Goal: Task Accomplishment & Management: Use online tool/utility

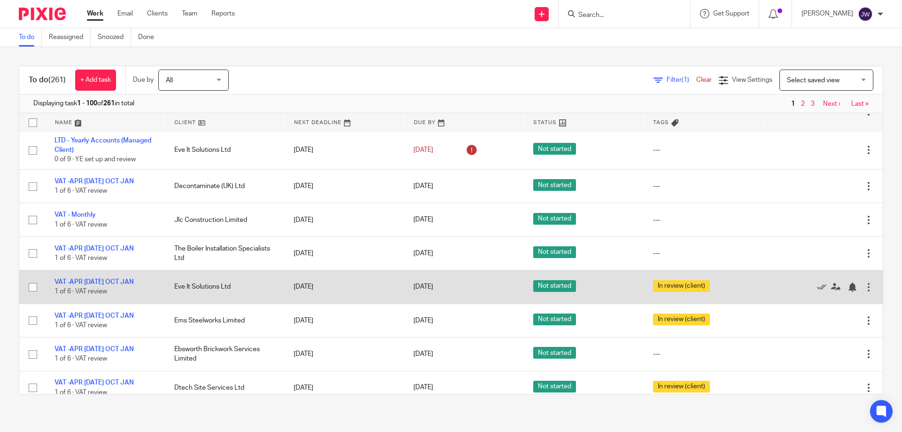
scroll to position [1034, 0]
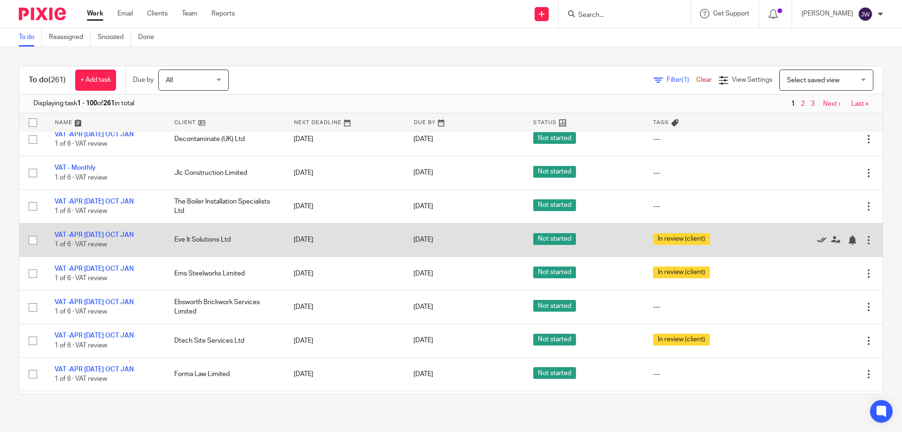
click at [817, 241] on icon at bounding box center [821, 239] width 9 height 9
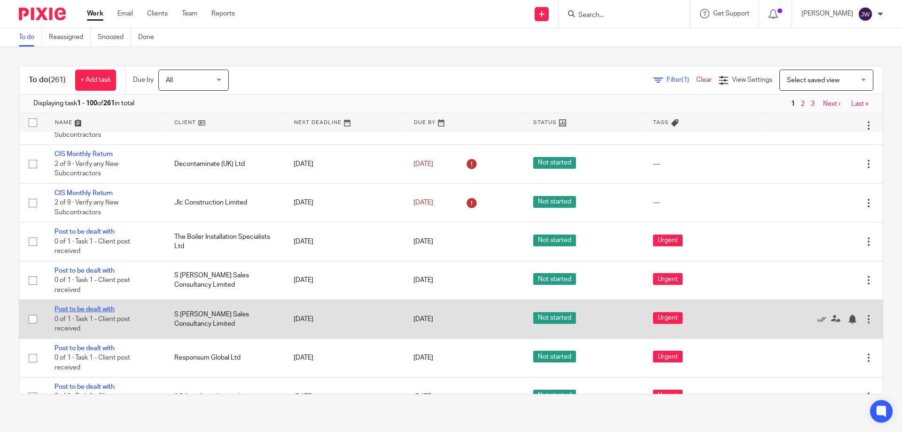
scroll to position [517, 0]
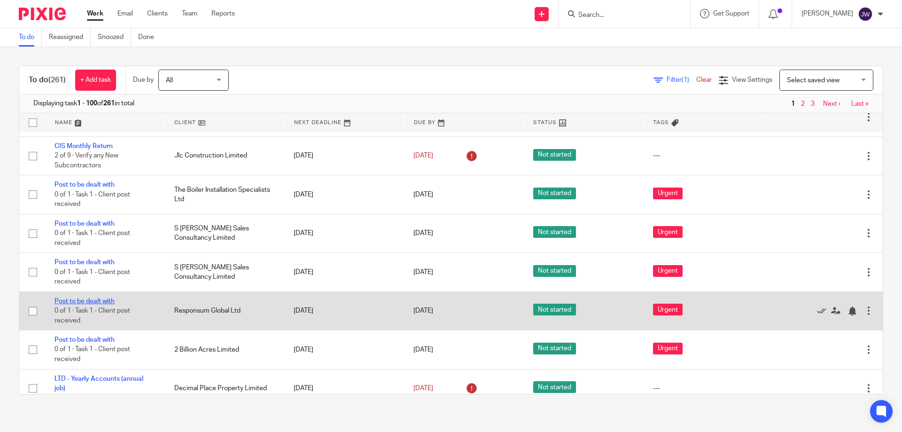
drag, startPoint x: 80, startPoint y: 297, endPoint x: 76, endPoint y: 300, distance: 5.7
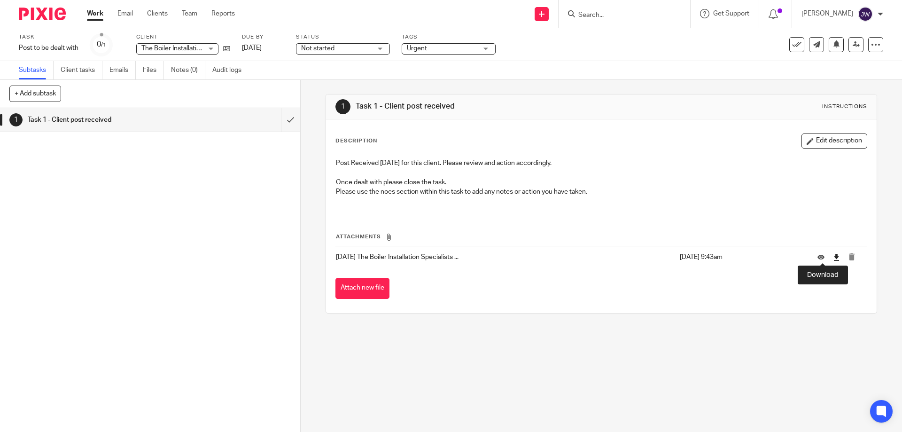
click at [833, 258] on icon at bounding box center [836, 257] width 7 height 7
click at [792, 41] on icon at bounding box center [796, 44] width 9 height 9
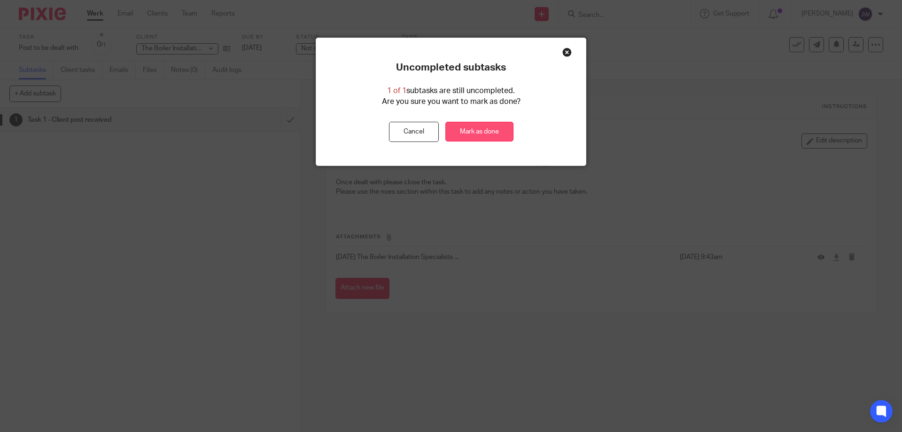
click at [492, 122] on link "Mark as done" at bounding box center [480, 132] width 68 height 20
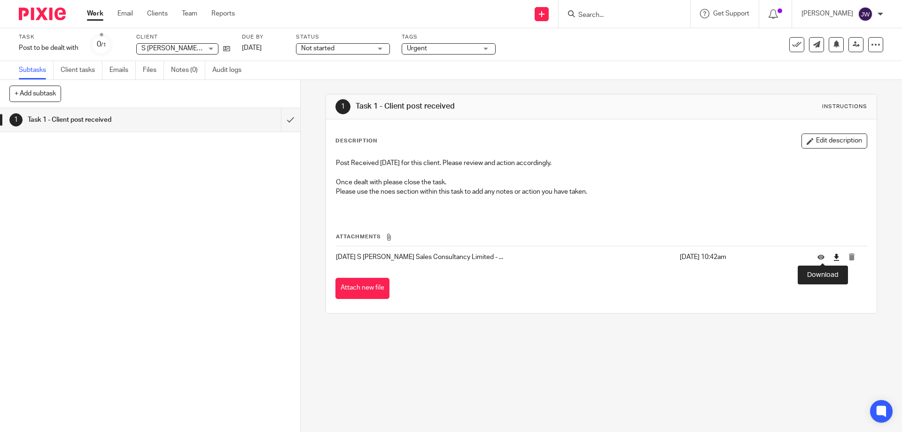
click at [833, 256] on icon at bounding box center [836, 257] width 7 height 7
click at [849, 43] on link at bounding box center [856, 44] width 15 height 15
click at [833, 261] on icon at bounding box center [836, 257] width 7 height 7
click at [855, 49] on link at bounding box center [856, 44] width 15 height 15
click at [833, 256] on icon at bounding box center [836, 257] width 7 height 7
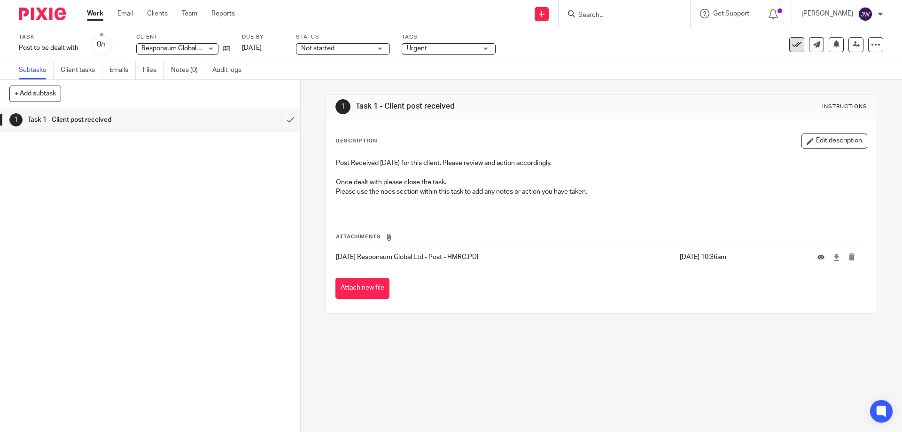
click at [792, 43] on icon at bounding box center [796, 44] width 9 height 9
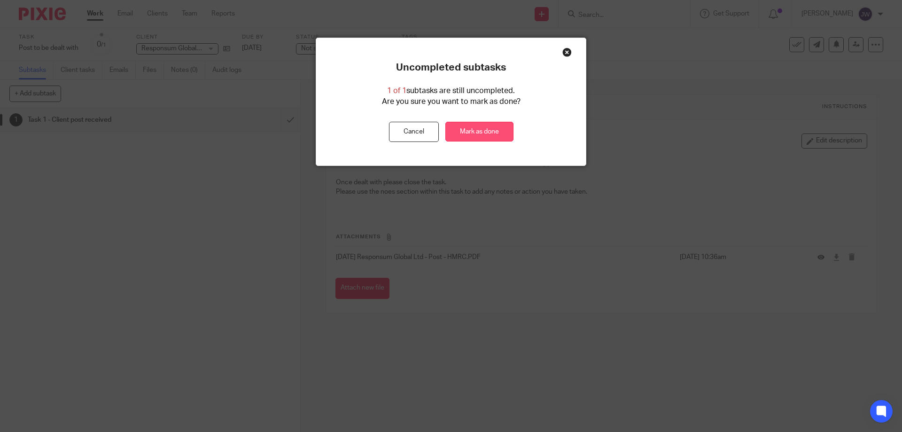
click at [480, 126] on link "Mark as done" at bounding box center [480, 132] width 68 height 20
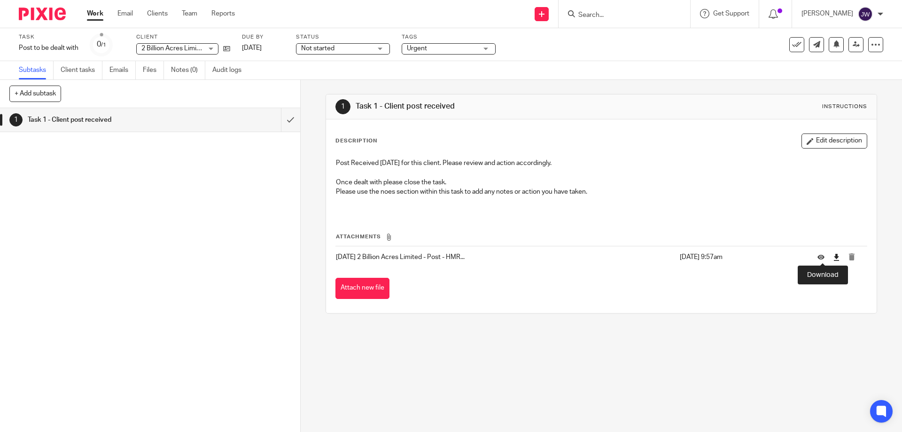
click at [833, 256] on icon at bounding box center [836, 257] width 7 height 7
click at [796, 46] on button at bounding box center [797, 44] width 15 height 15
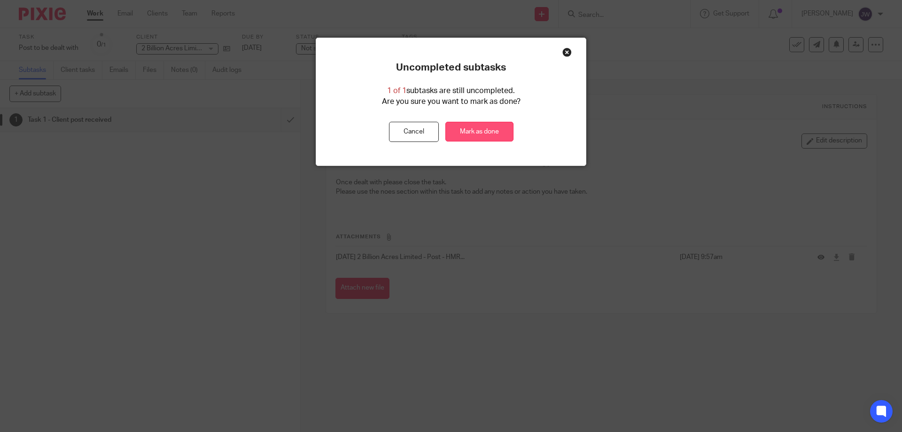
click at [464, 132] on link "Mark as done" at bounding box center [480, 132] width 68 height 20
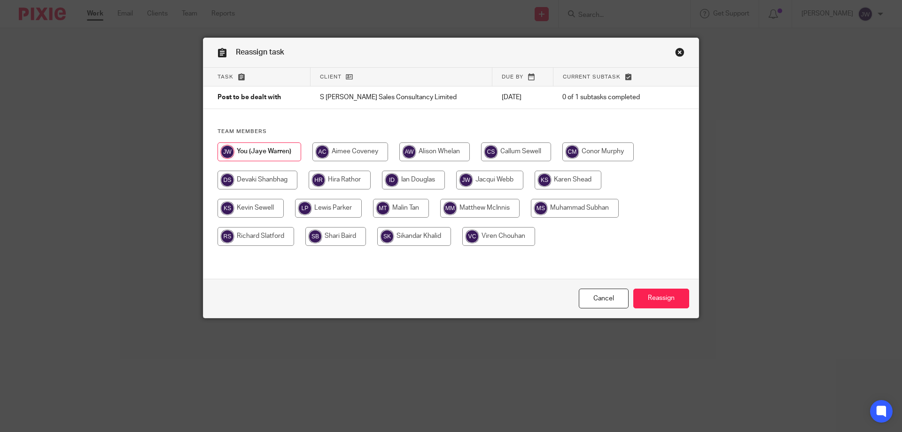
click at [368, 148] on input "radio" at bounding box center [351, 151] width 76 height 19
radio input "true"
click at [668, 294] on input "Reassign" at bounding box center [662, 299] width 56 height 20
click at [365, 151] on input "radio" at bounding box center [351, 151] width 76 height 19
radio input "true"
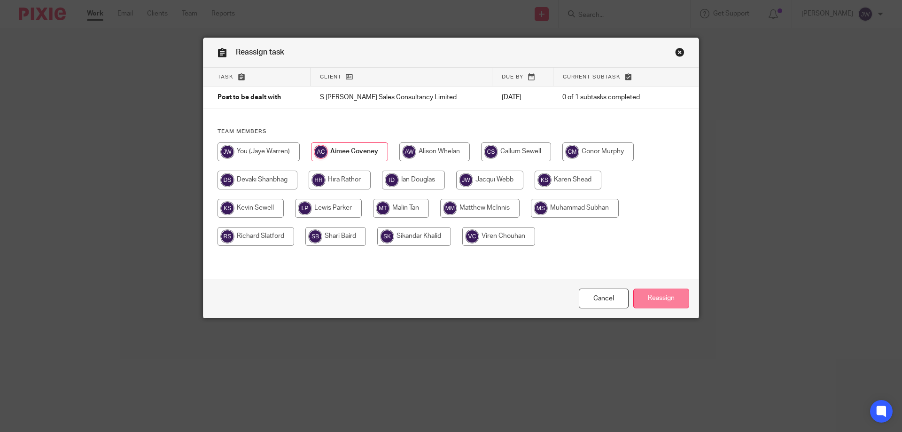
click at [657, 296] on input "Reassign" at bounding box center [662, 299] width 56 height 20
